Goal: Task Accomplishment & Management: Use online tool/utility

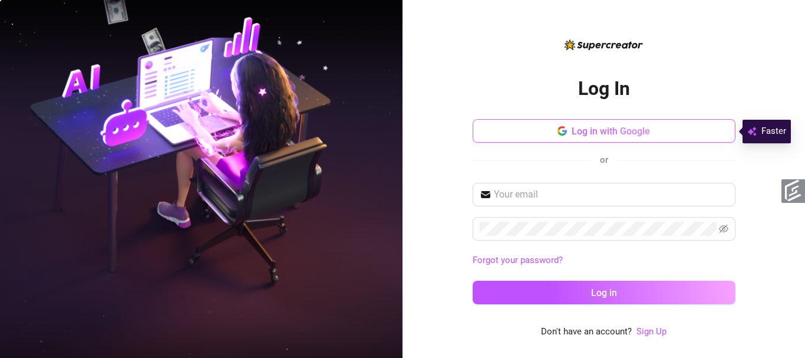
click at [599, 130] on span "Log in with Google" at bounding box center [611, 131] width 78 height 11
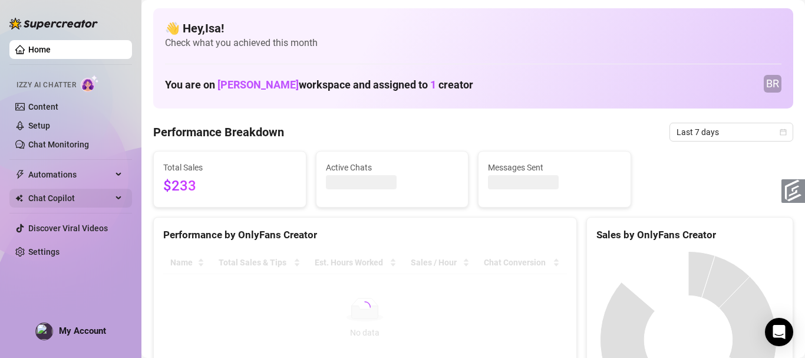
click at [52, 202] on span "Chat Copilot" at bounding box center [70, 198] width 84 height 19
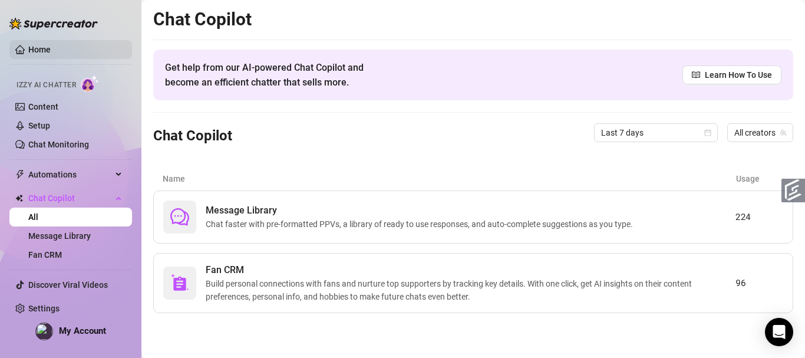
click at [51, 50] on link "Home" at bounding box center [39, 49] width 22 height 9
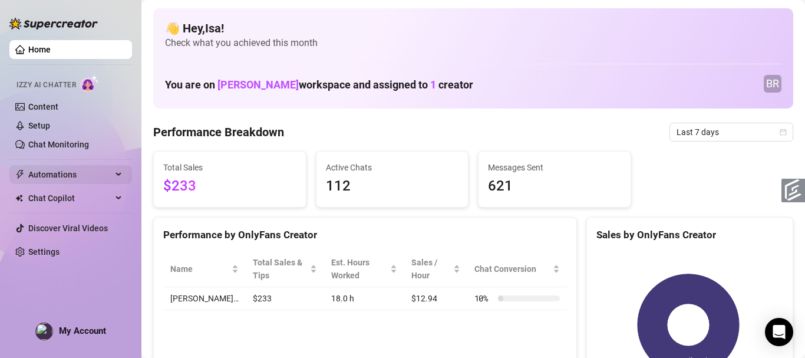
click at [60, 179] on span "Automations" at bounding box center [70, 174] width 84 height 19
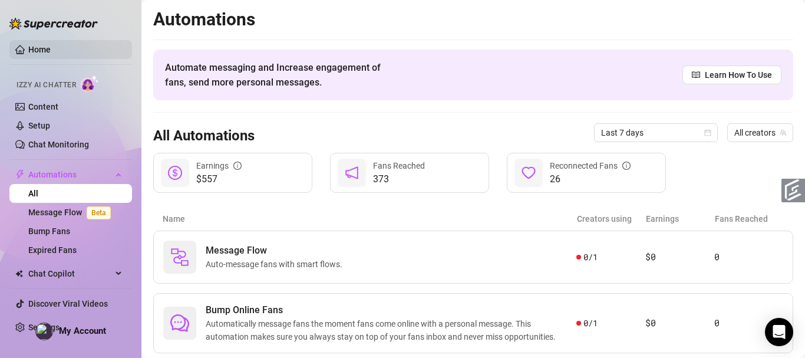
click at [39, 45] on link "Home" at bounding box center [39, 49] width 22 height 9
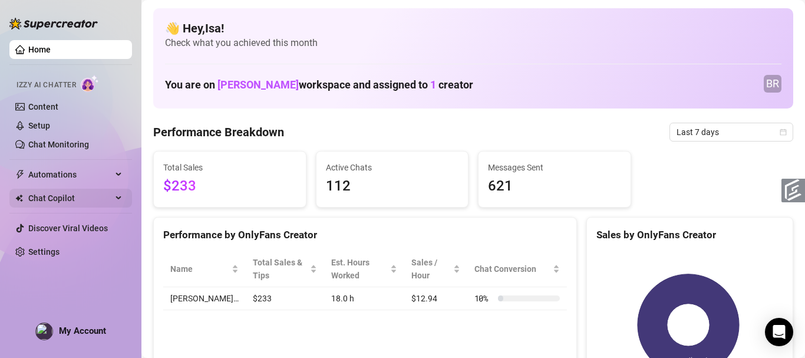
click at [65, 197] on span "Chat Copilot" at bounding box center [70, 198] width 84 height 19
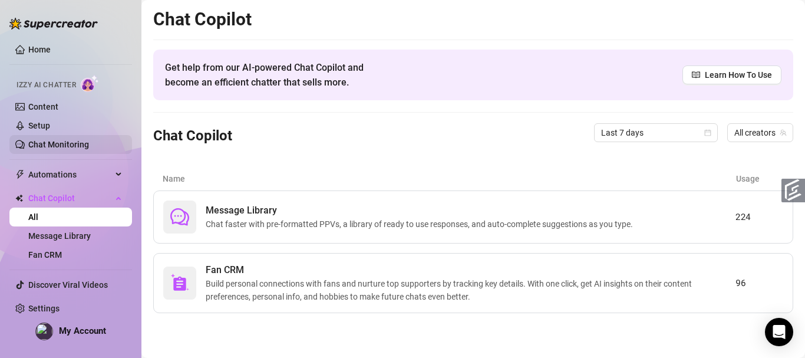
click at [68, 147] on link "Chat Monitoring" at bounding box center [58, 144] width 61 height 9
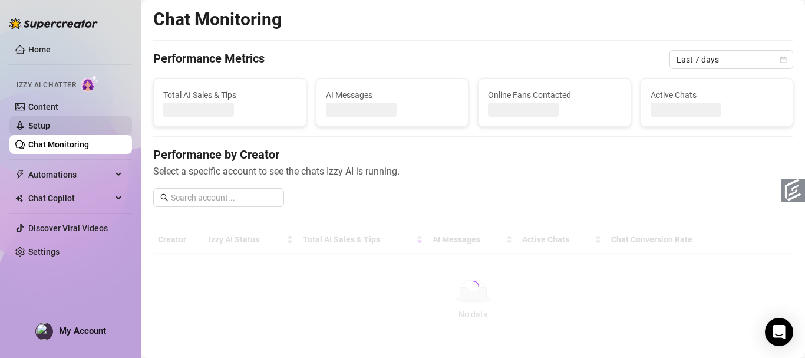
click at [50, 129] on link "Setup" at bounding box center [39, 125] width 22 height 9
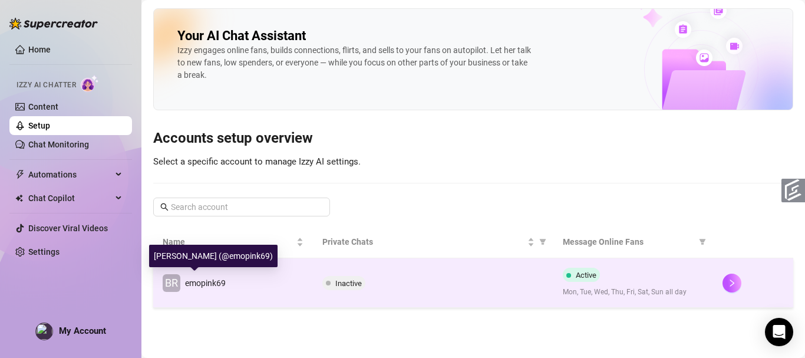
click at [180, 281] on span "BR" at bounding box center [172, 283] width 18 height 18
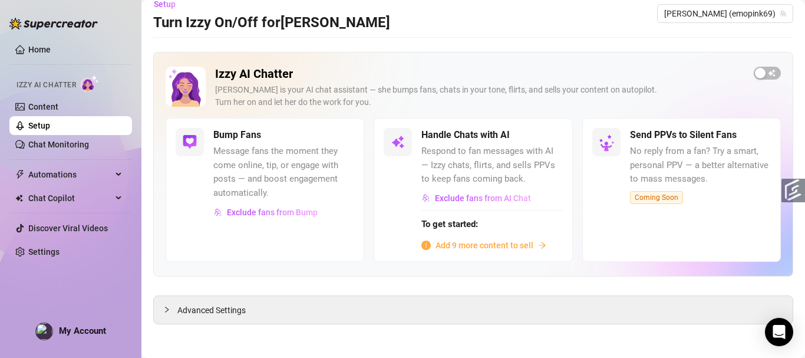
scroll to position [15, 0]
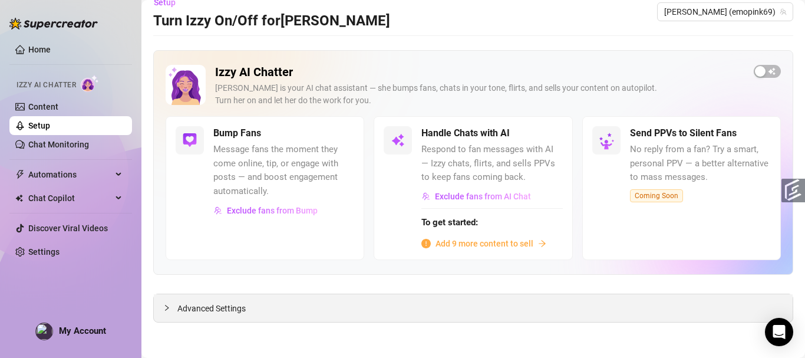
click at [202, 308] on span "Advanced Settings" at bounding box center [211, 308] width 68 height 13
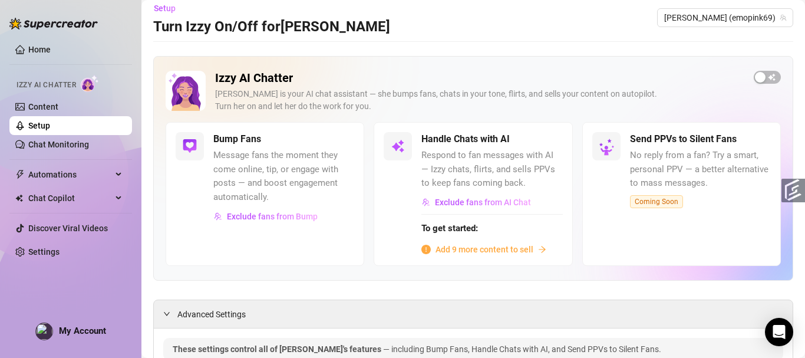
scroll to position [0, 0]
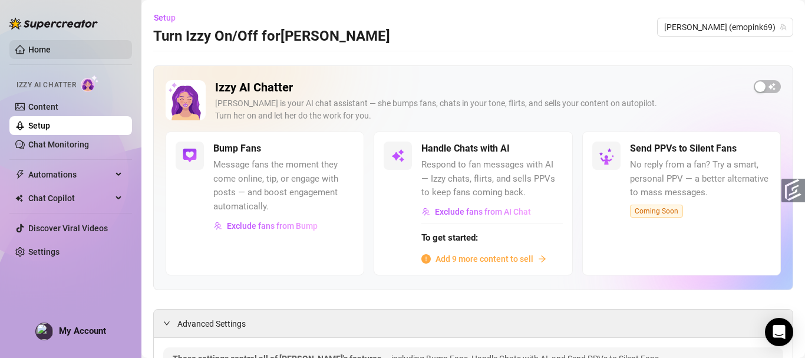
click at [34, 45] on link "Home" at bounding box center [39, 49] width 22 height 9
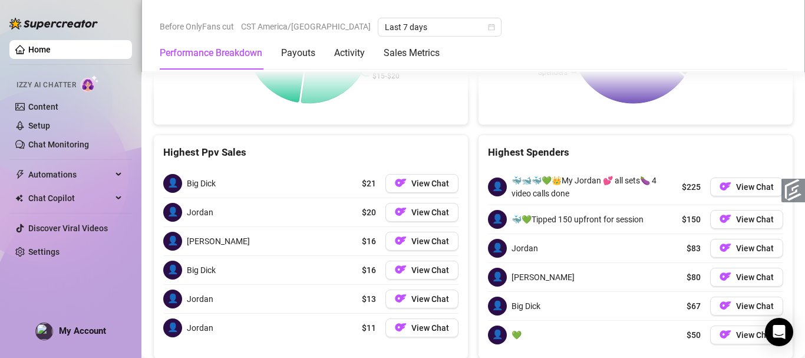
scroll to position [1725, 0]
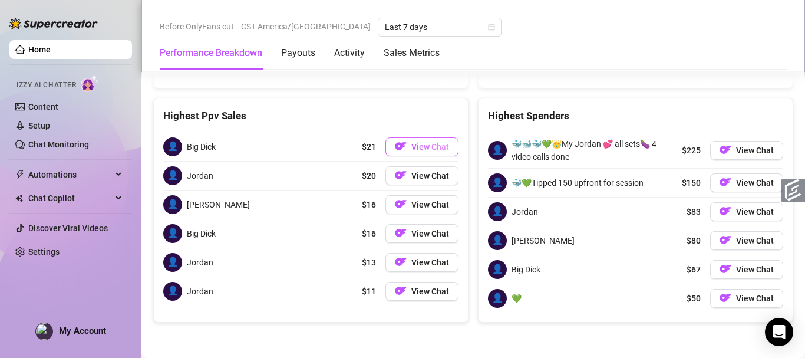
click at [421, 144] on span "View Chat" at bounding box center [430, 146] width 38 height 9
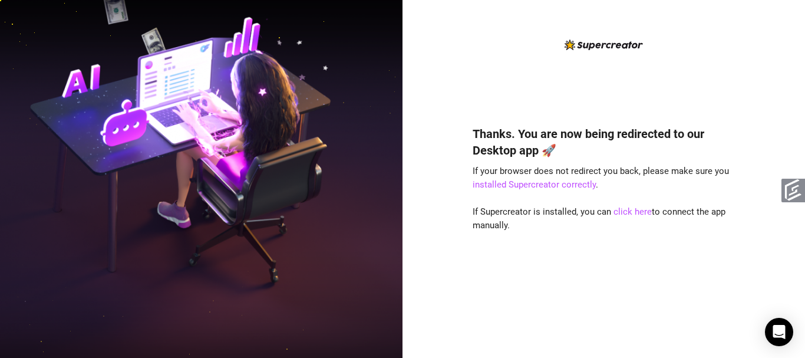
click at [134, 48] on img at bounding box center [201, 178] width 403 height 505
click at [586, 46] on img at bounding box center [604, 44] width 78 height 11
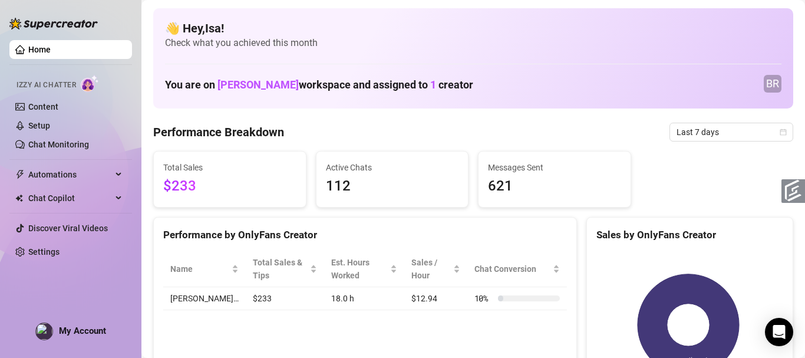
scroll to position [62, 0]
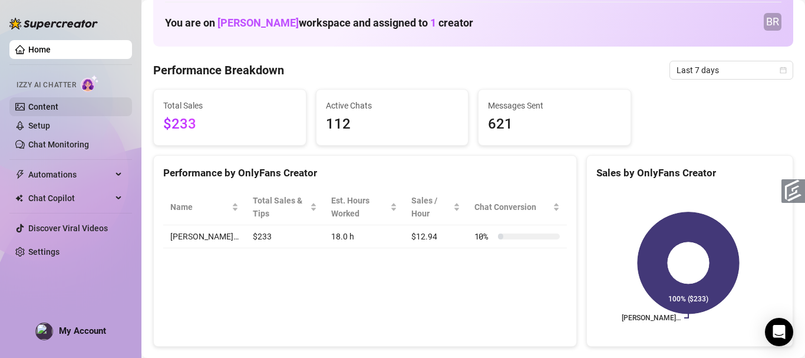
click at [45, 107] on link "Content" at bounding box center [43, 106] width 30 height 9
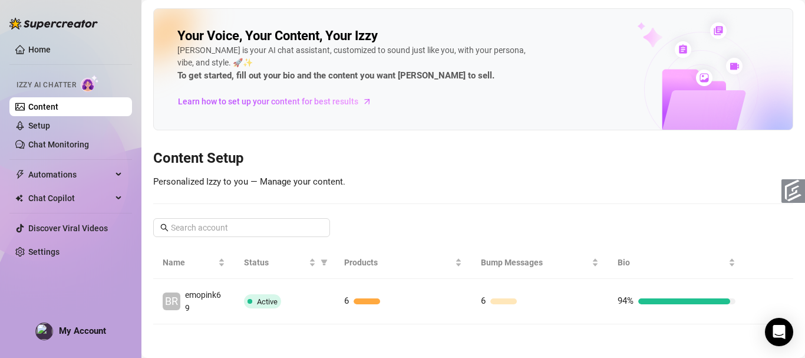
scroll to position [2, 0]
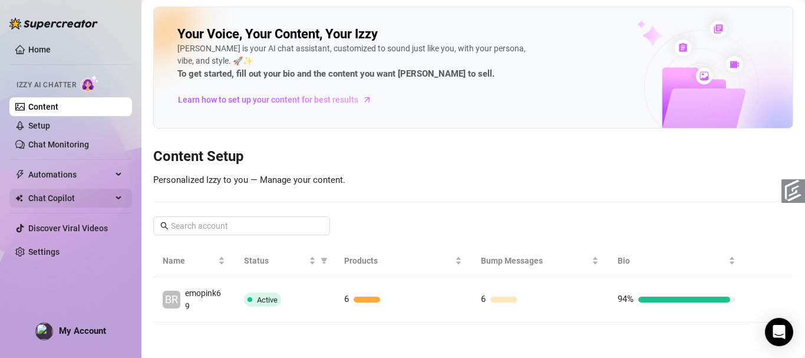
click at [54, 202] on span "Chat Copilot" at bounding box center [70, 198] width 84 height 19
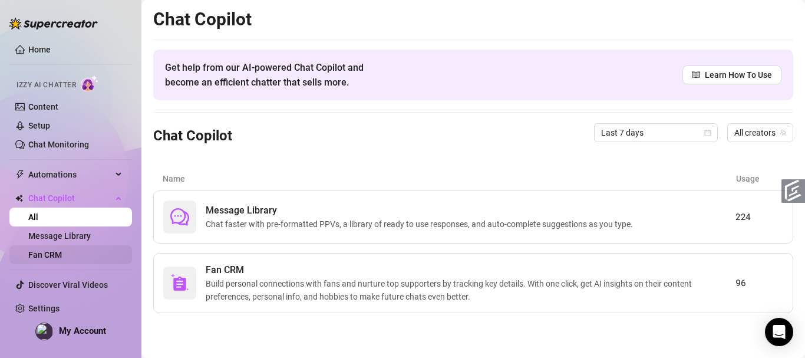
click at [54, 250] on link "Fan CRM" at bounding box center [45, 254] width 34 height 9
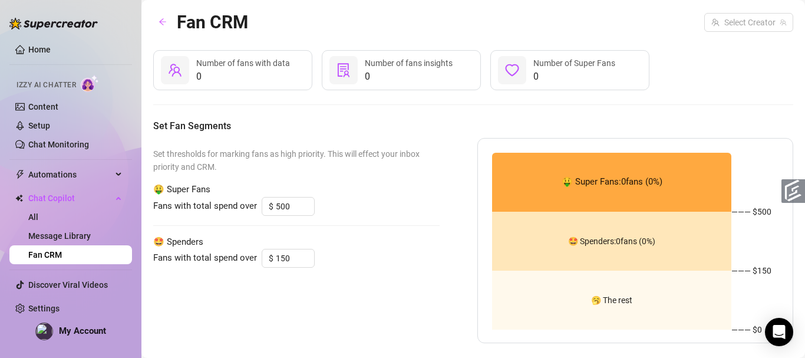
type input "300"
type input "3"
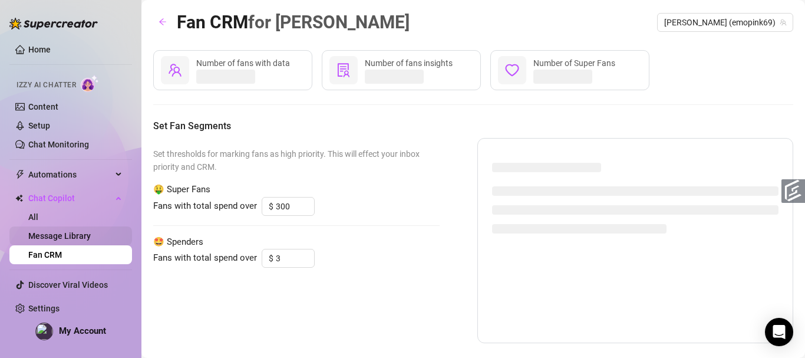
click at [57, 231] on link "Message Library" at bounding box center [59, 235] width 62 height 9
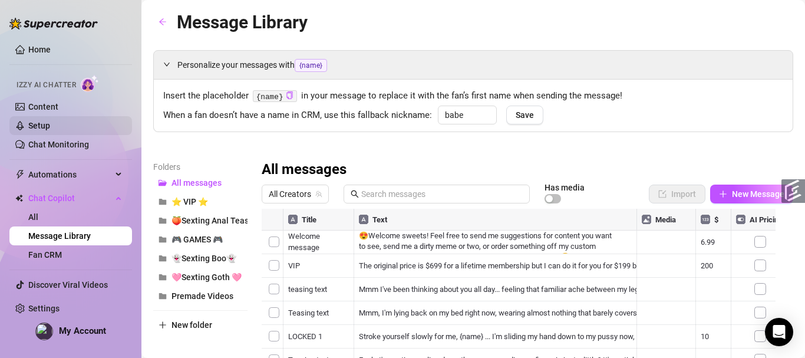
click at [50, 130] on link "Setup" at bounding box center [39, 125] width 22 height 9
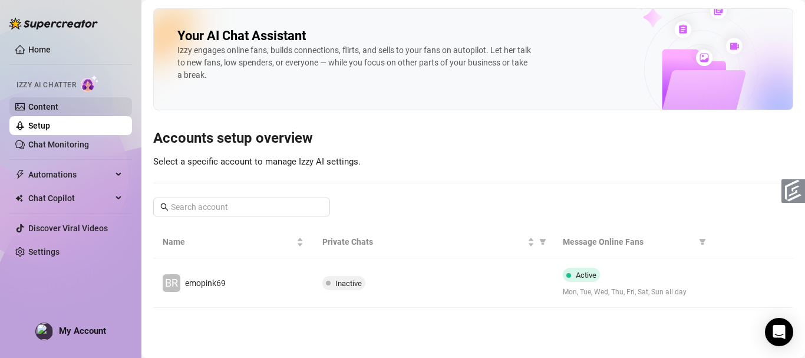
click at [47, 111] on link "Content" at bounding box center [43, 106] width 30 height 9
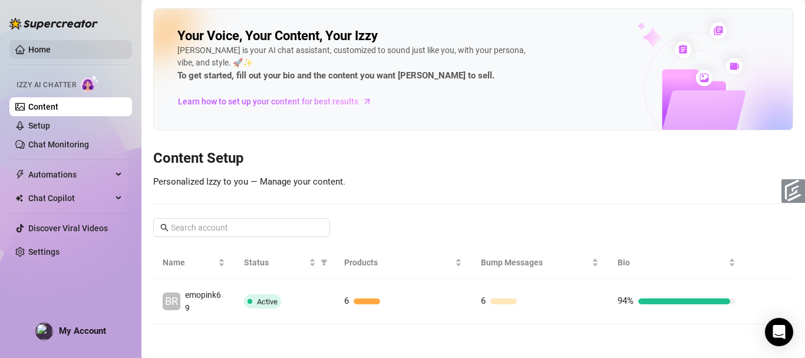
click at [34, 45] on link "Home" at bounding box center [39, 49] width 22 height 9
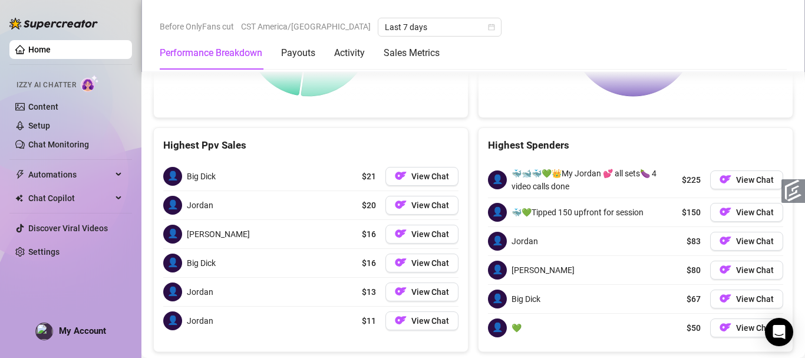
scroll to position [1707, 0]
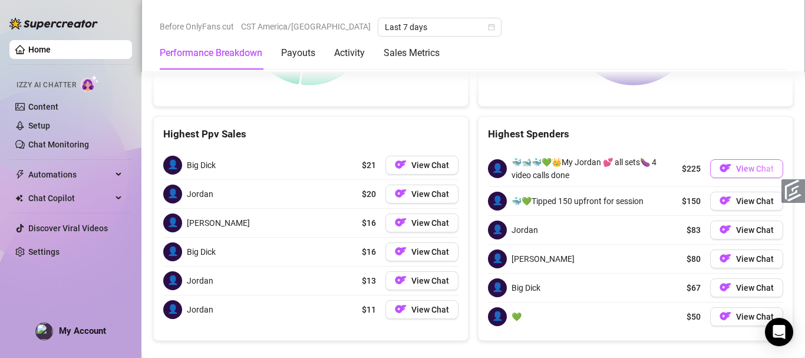
click at [720, 173] on img "button" at bounding box center [726, 168] width 12 height 12
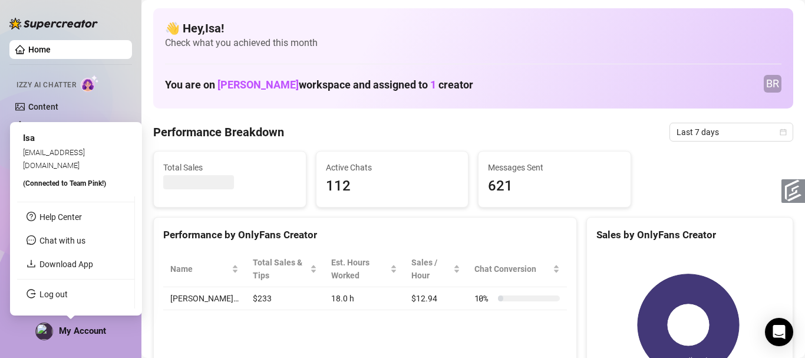
click at [70, 335] on span "My Account" at bounding box center [82, 330] width 47 height 11
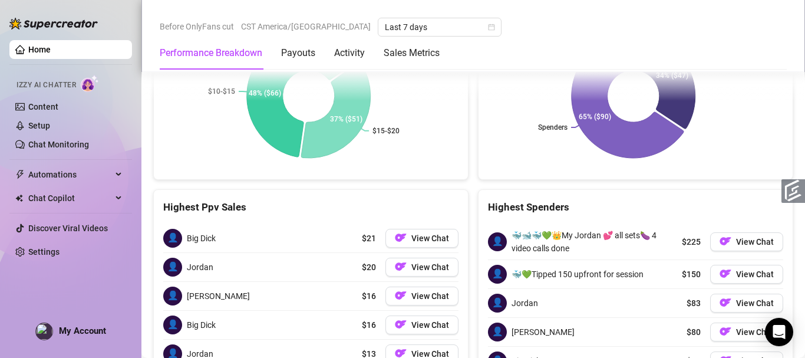
scroll to position [1725, 0]
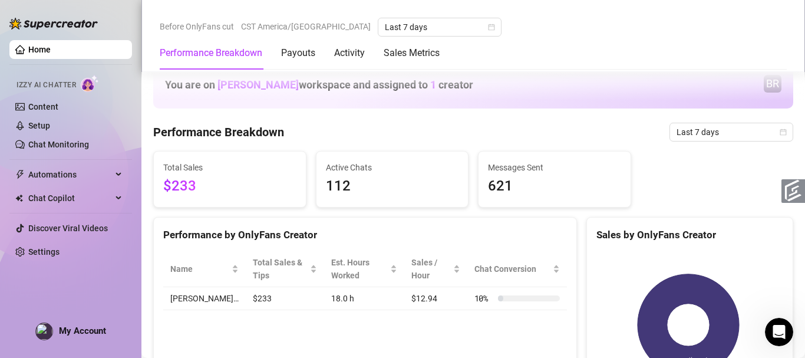
scroll to position [1725, 0]
